Goal: Information Seeking & Learning: Learn about a topic

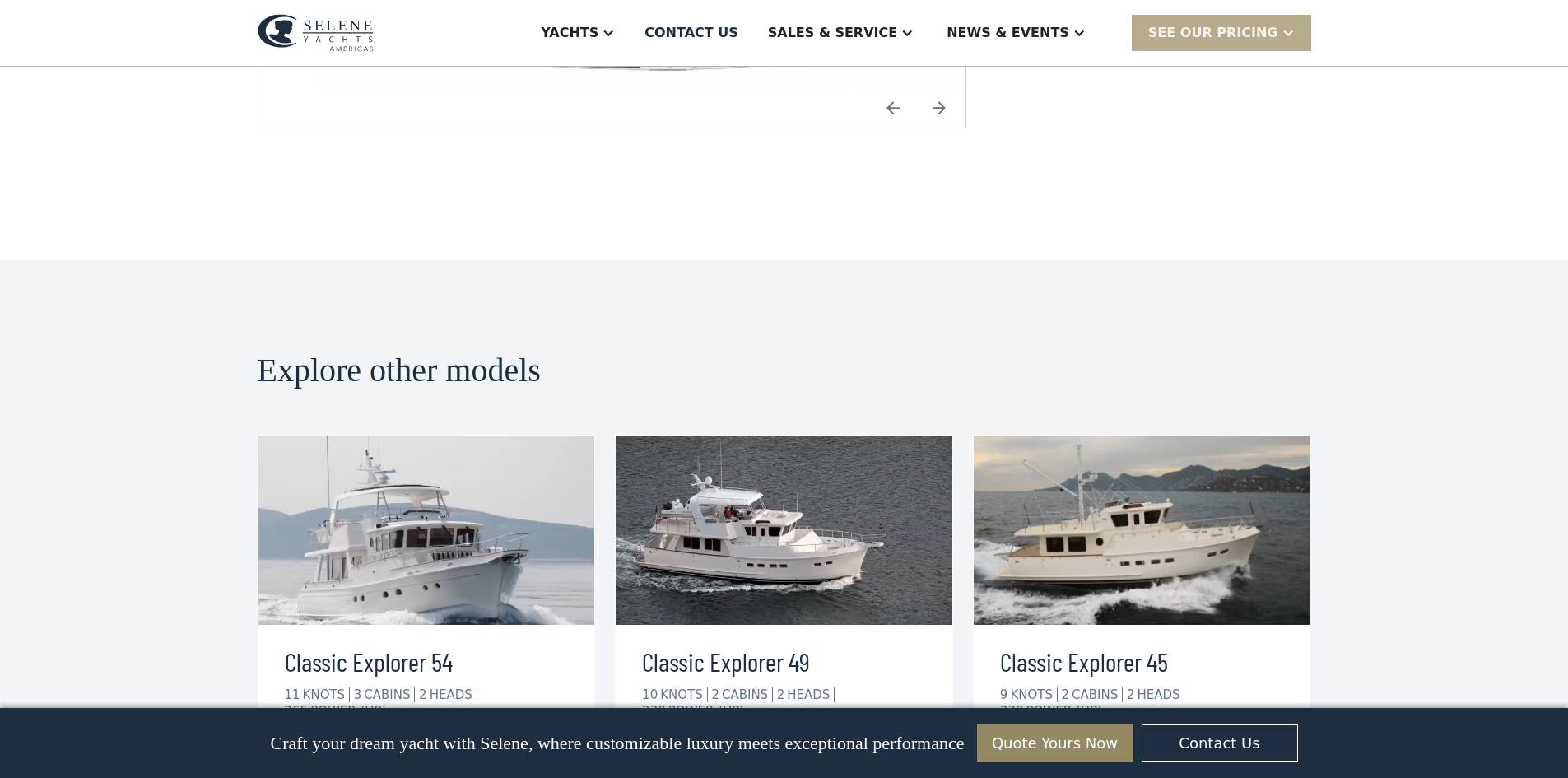
scroll to position [2633, 0]
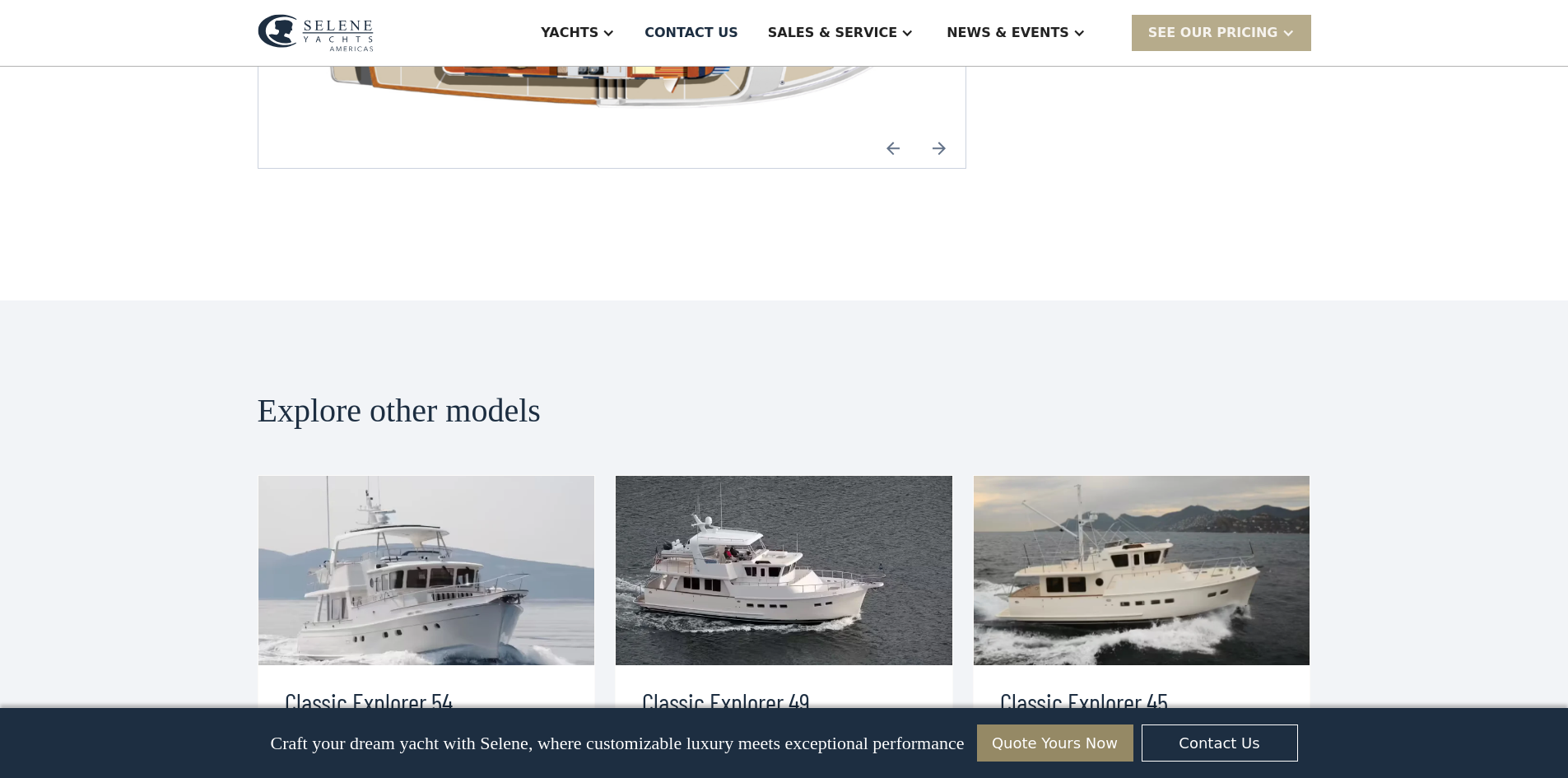
click at [483, 527] on img at bounding box center [427, 570] width 336 height 189
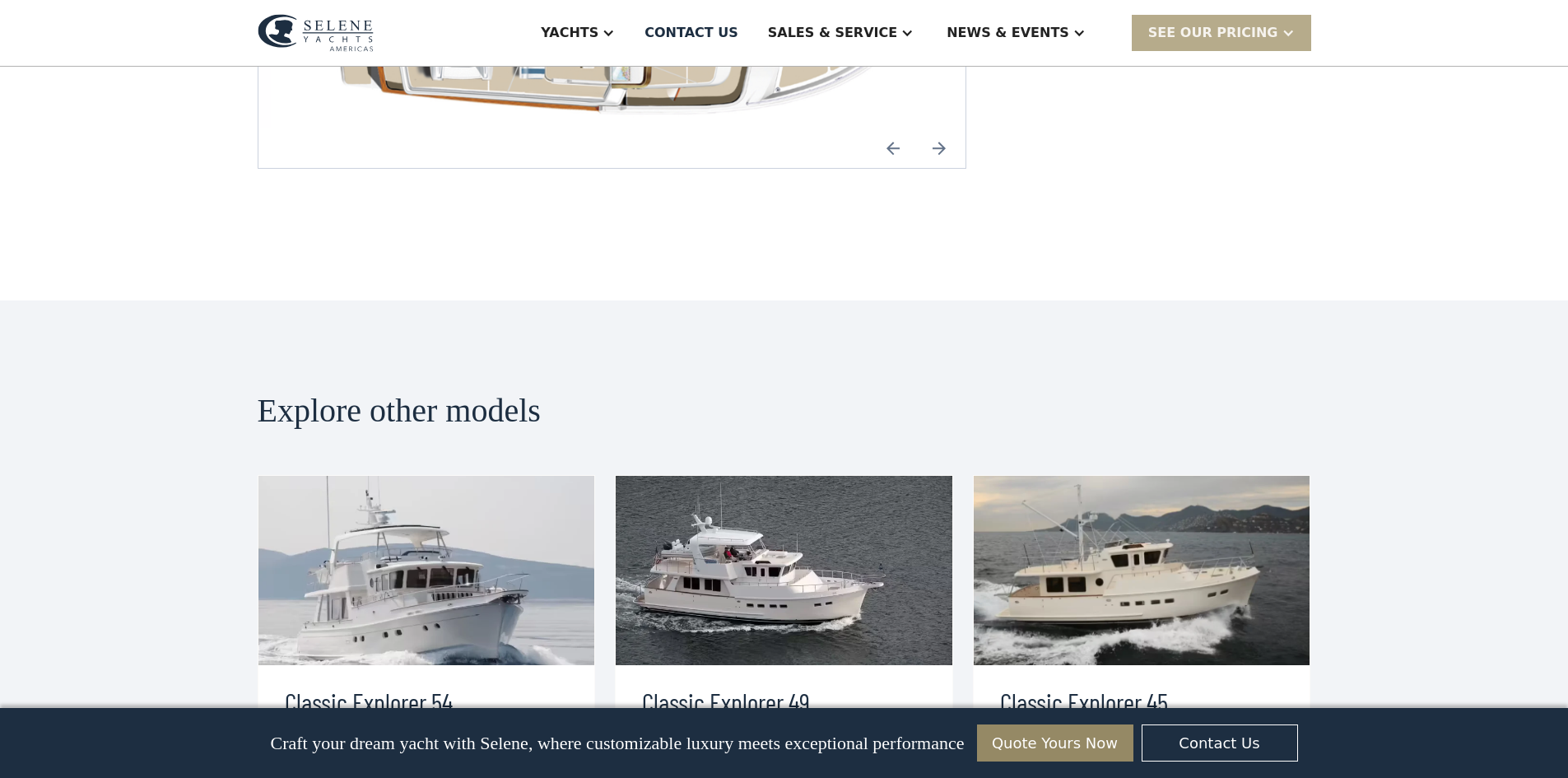
click at [557, 486] on img at bounding box center [427, 570] width 336 height 189
click at [457, 727] on div "HEADS" at bounding box center [453, 734] width 47 height 15
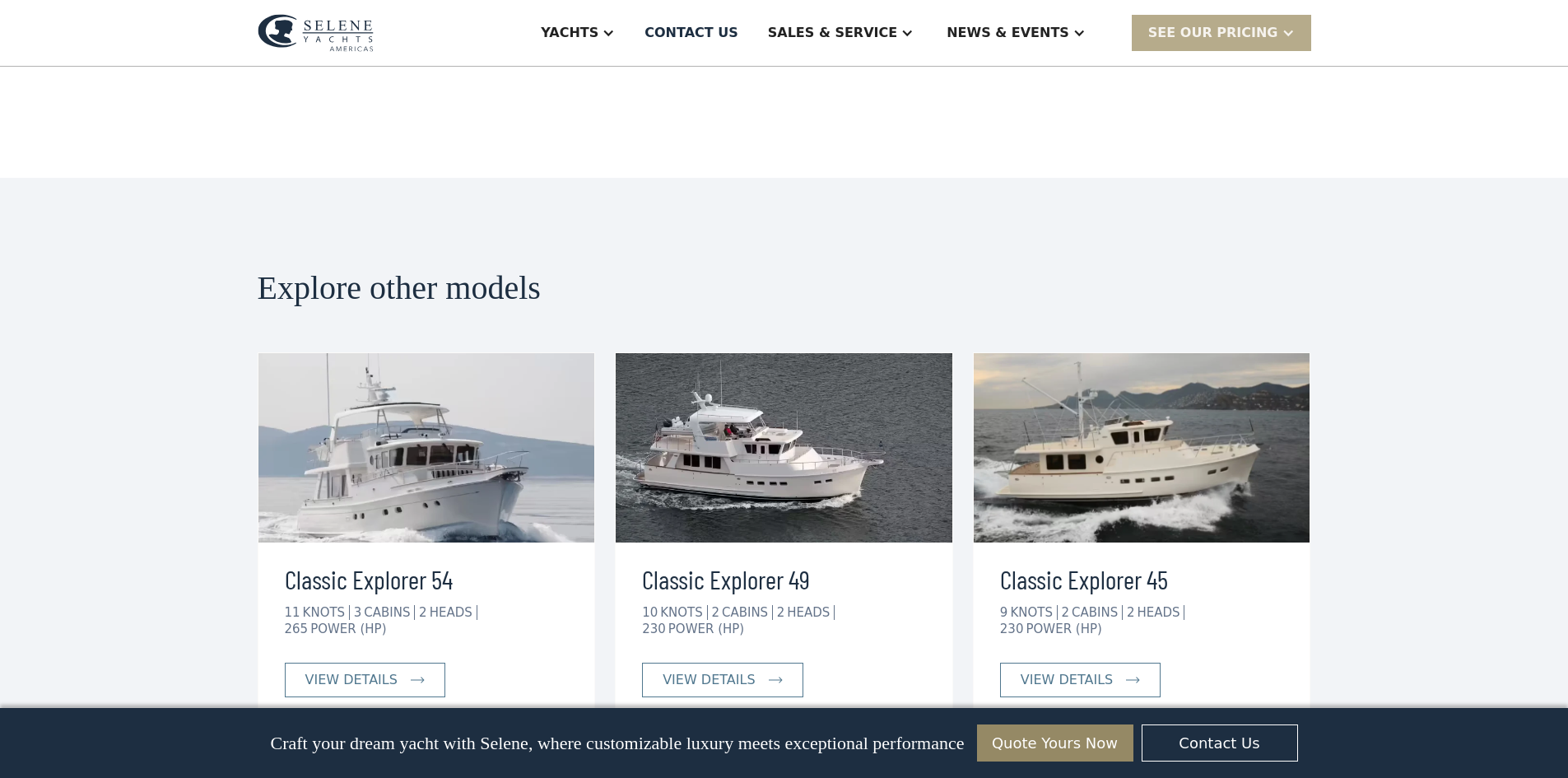
scroll to position [2797, 0]
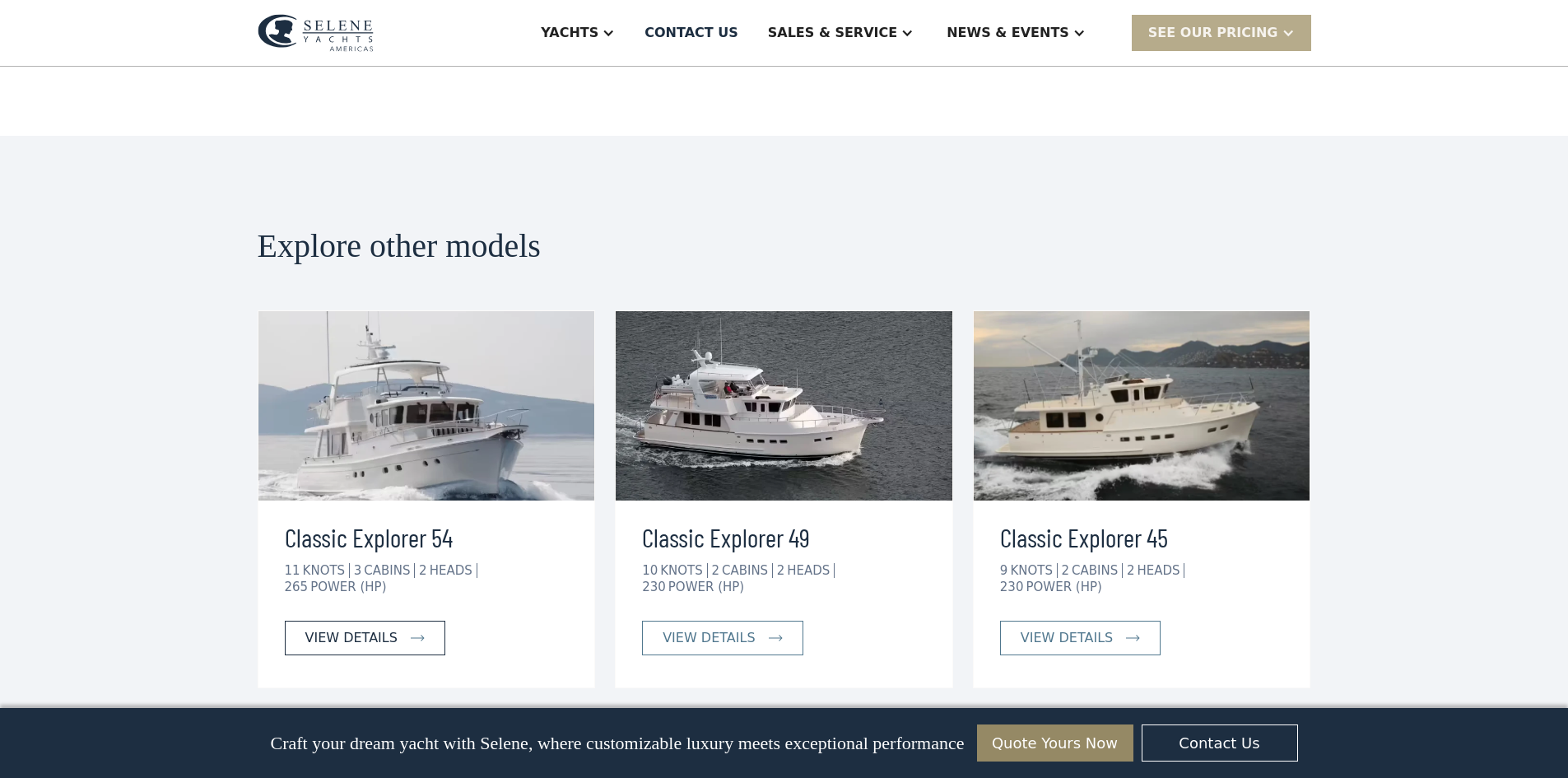
click at [391, 620] on link "view details" at bounding box center [364, 637] width 160 height 34
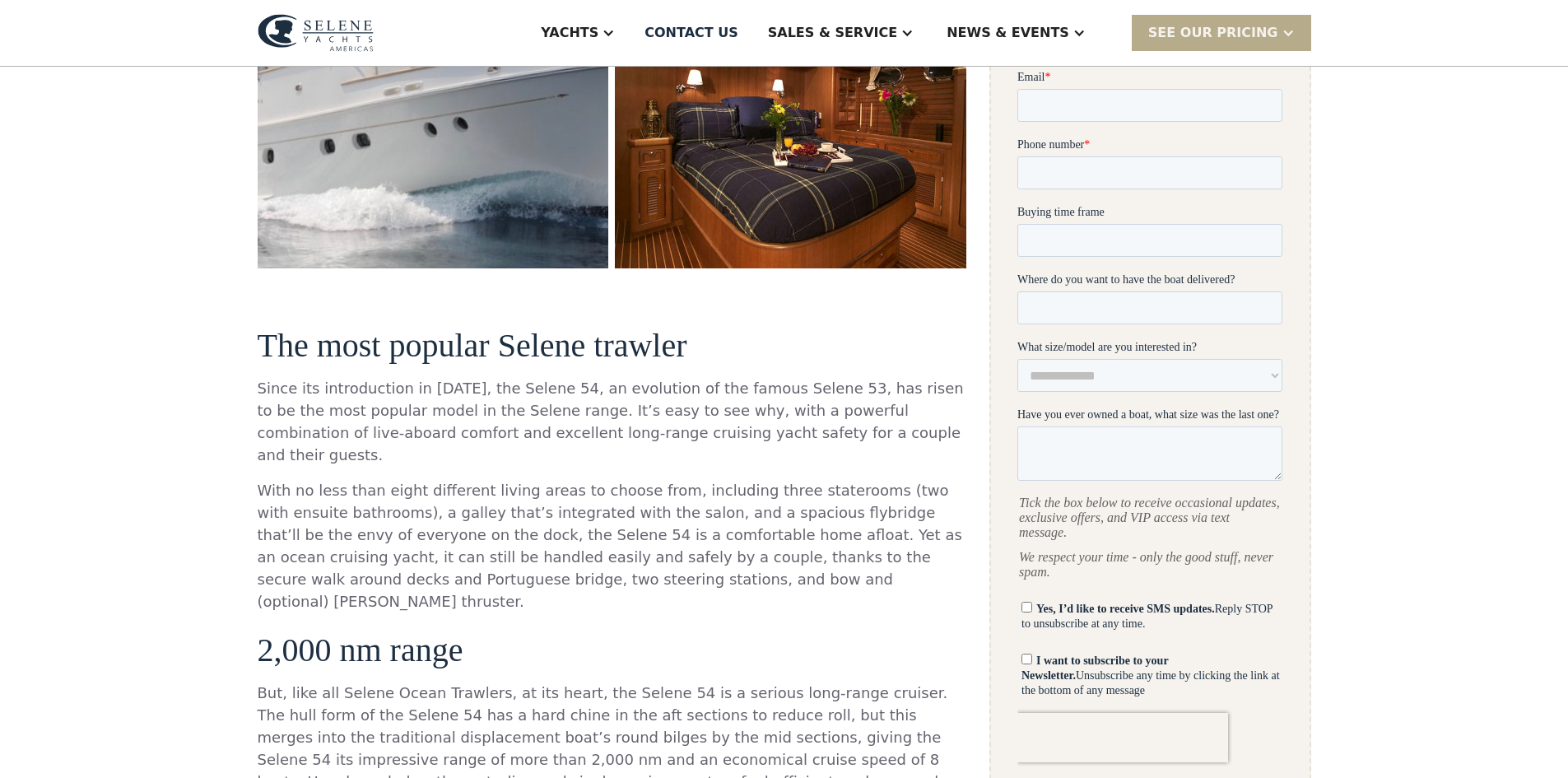
scroll to position [576, 0]
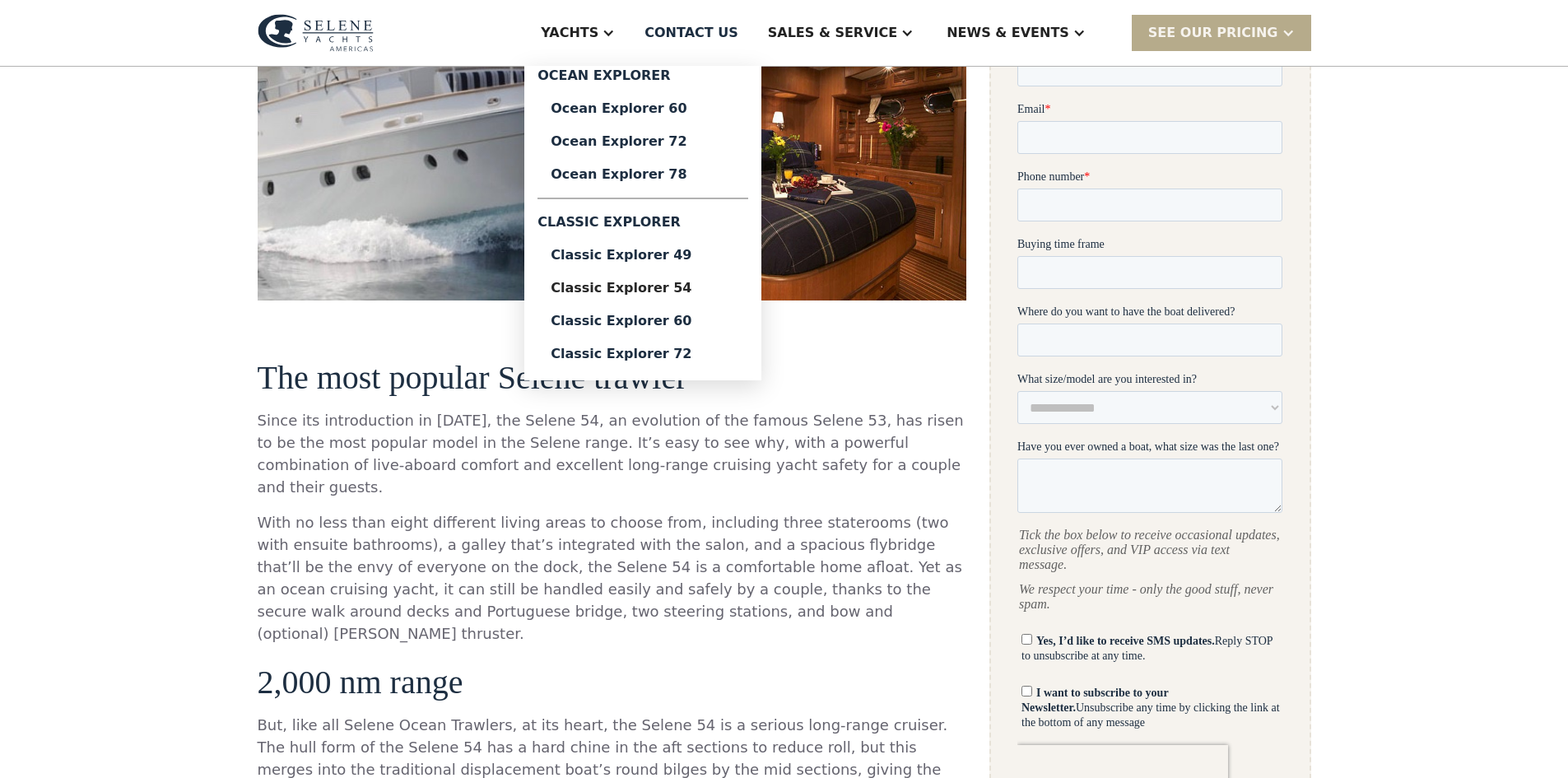
click at [615, 31] on div at bounding box center [608, 32] width 13 height 13
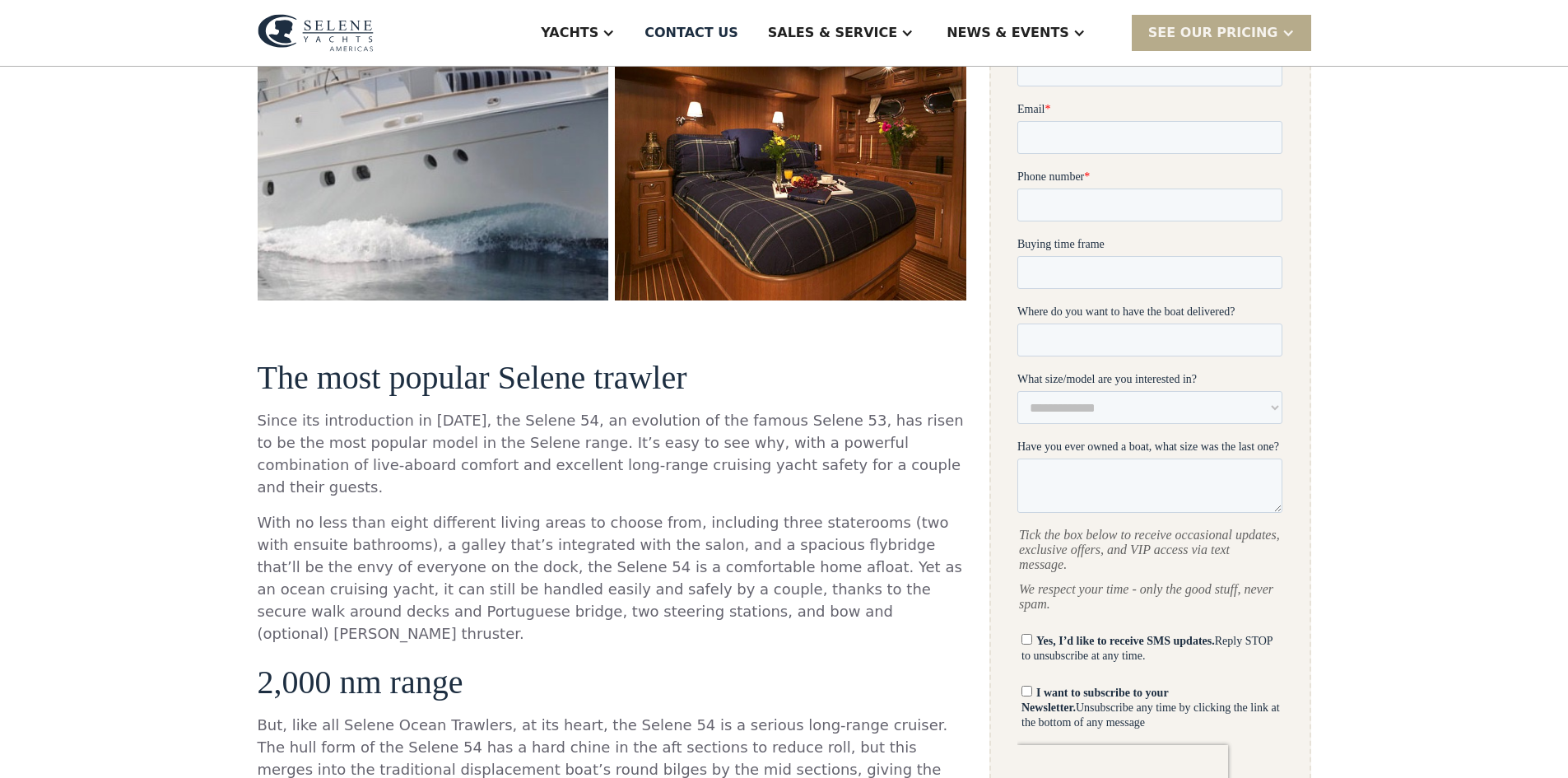
click at [632, 31] on div "Yachts" at bounding box center [577, 32] width 107 height 66
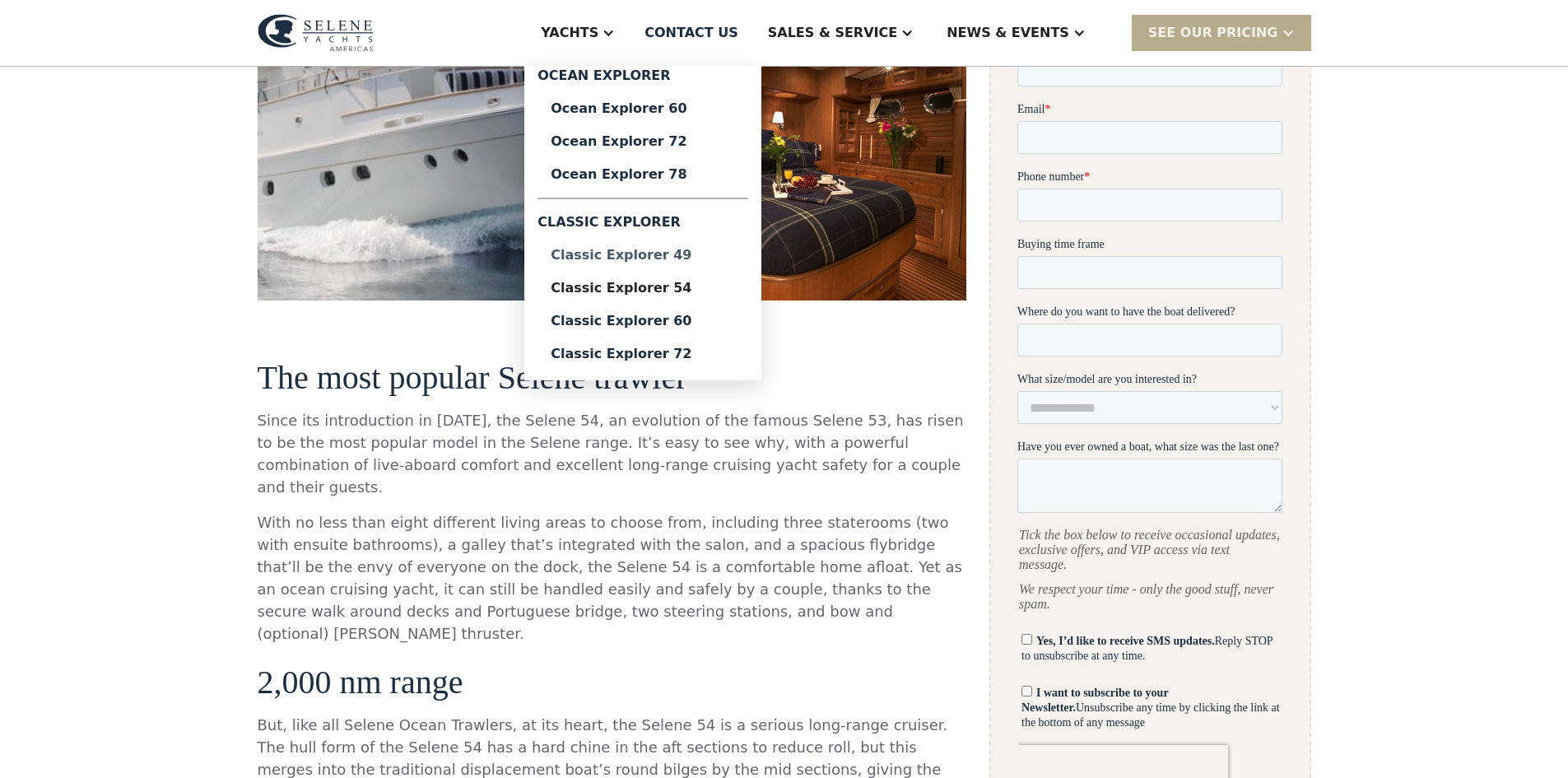
click at [719, 252] on div "Classic Explorer 49" at bounding box center [643, 255] width 184 height 13
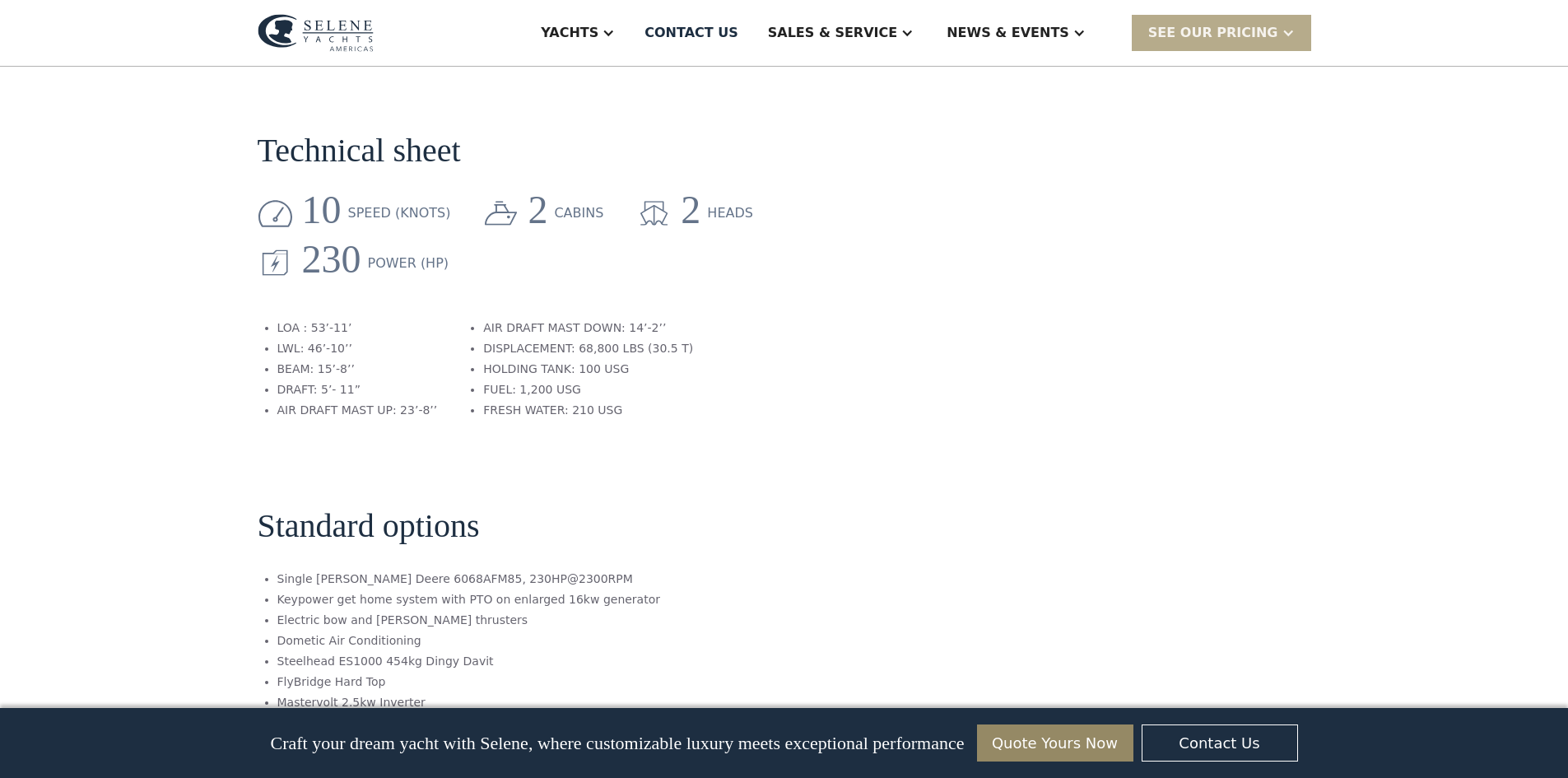
scroll to position [2387, 0]
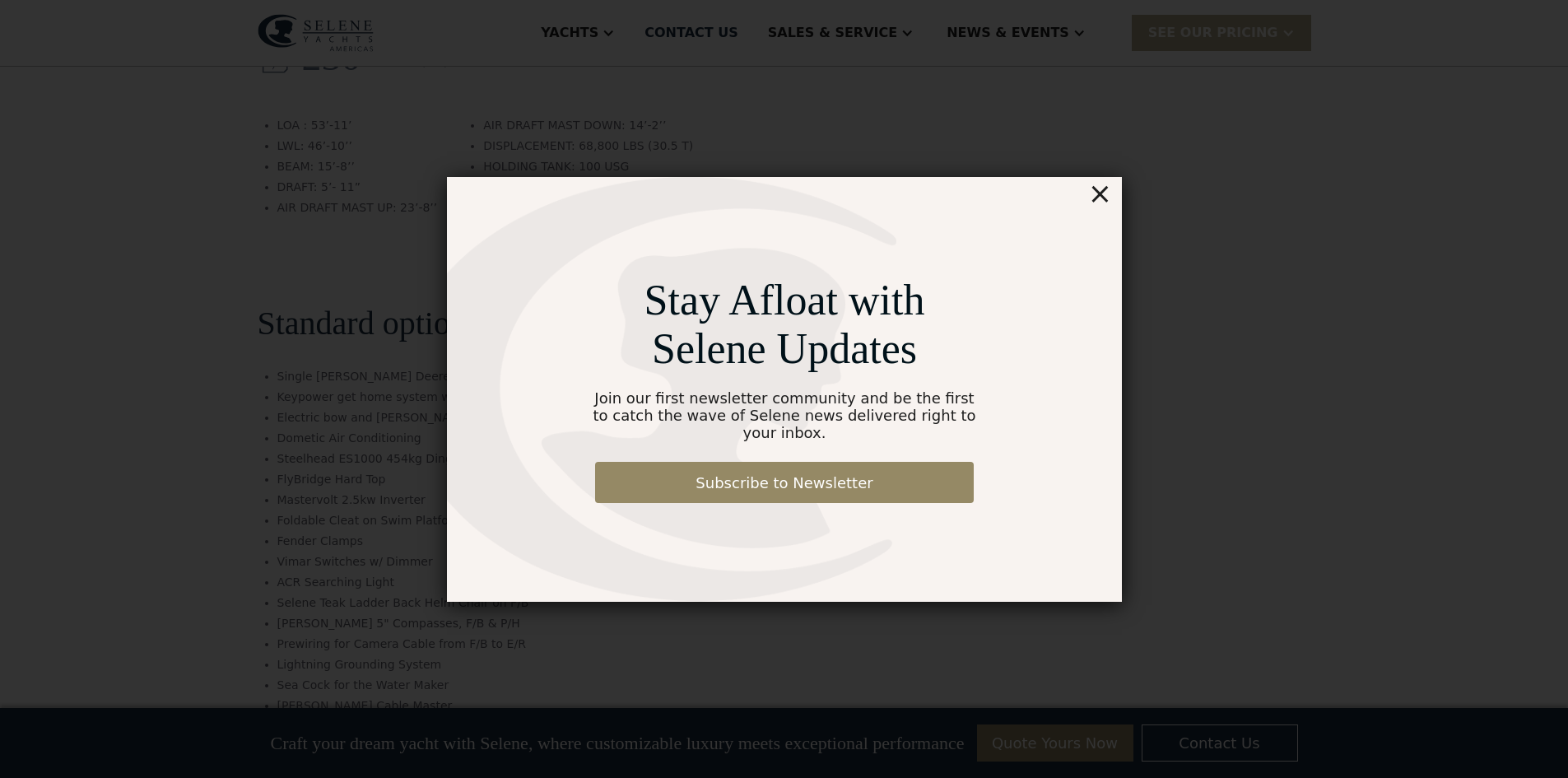
drag, startPoint x: 1105, startPoint y: 199, endPoint x: 948, endPoint y: 136, distance: 169.2
click at [1102, 198] on div "×" at bounding box center [1098, 194] width 24 height 33
